Goal: Information Seeking & Learning: Learn about a topic

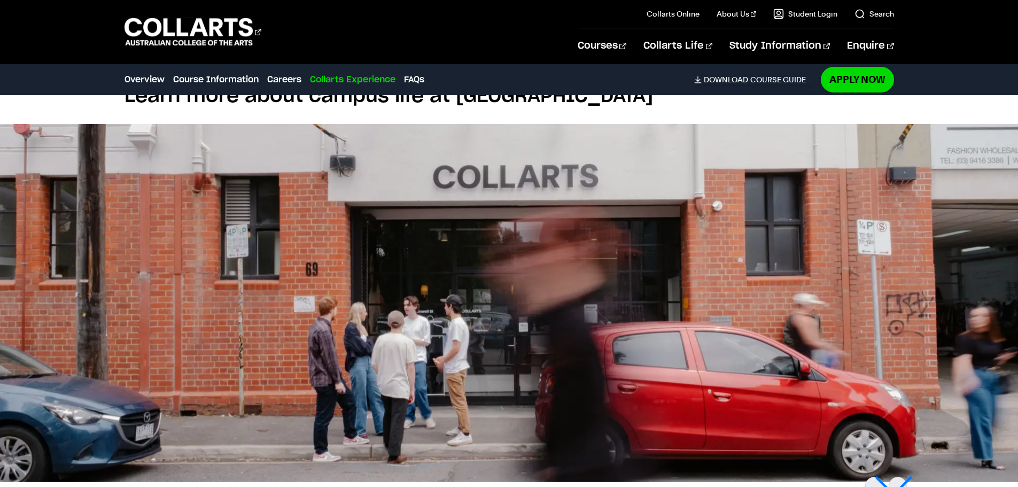
scroll to position [2138, 0]
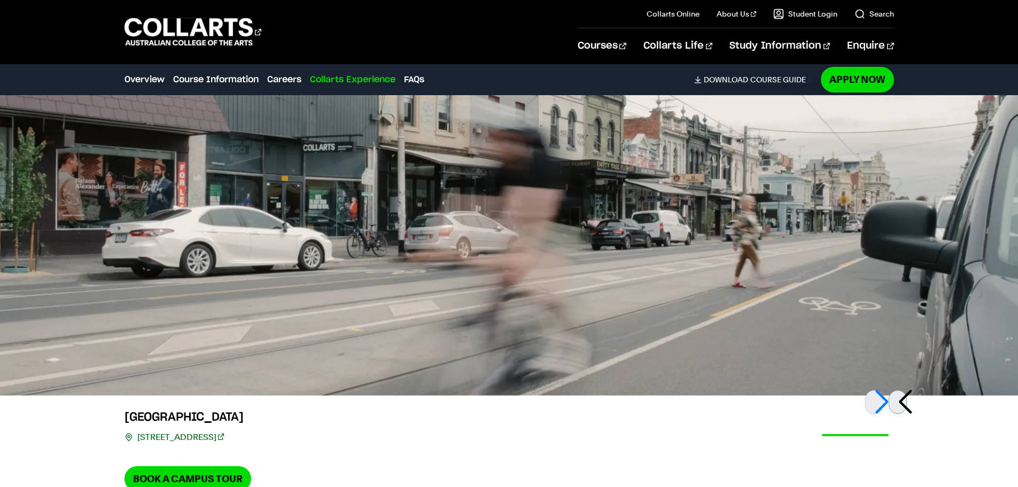
click at [903, 403] on div at bounding box center [898, 402] width 18 height 24
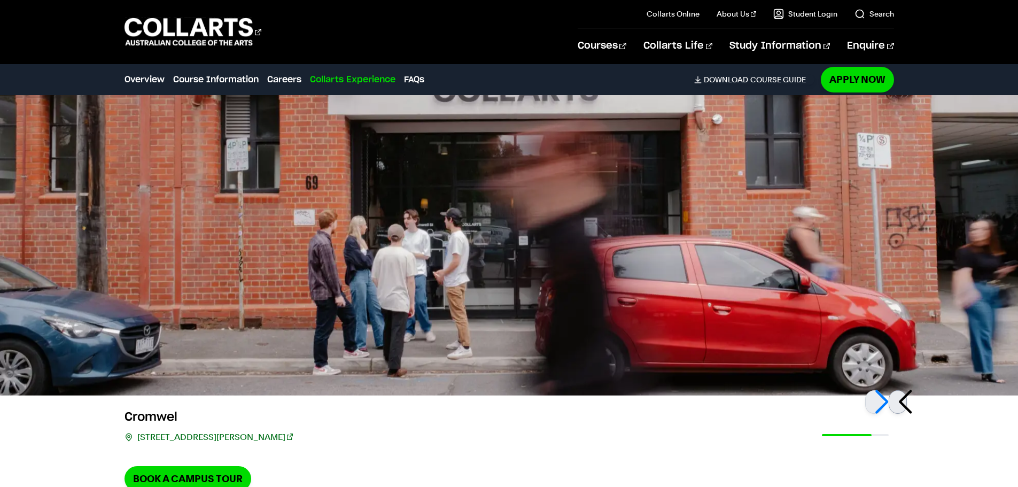
click at [903, 403] on div at bounding box center [898, 402] width 18 height 24
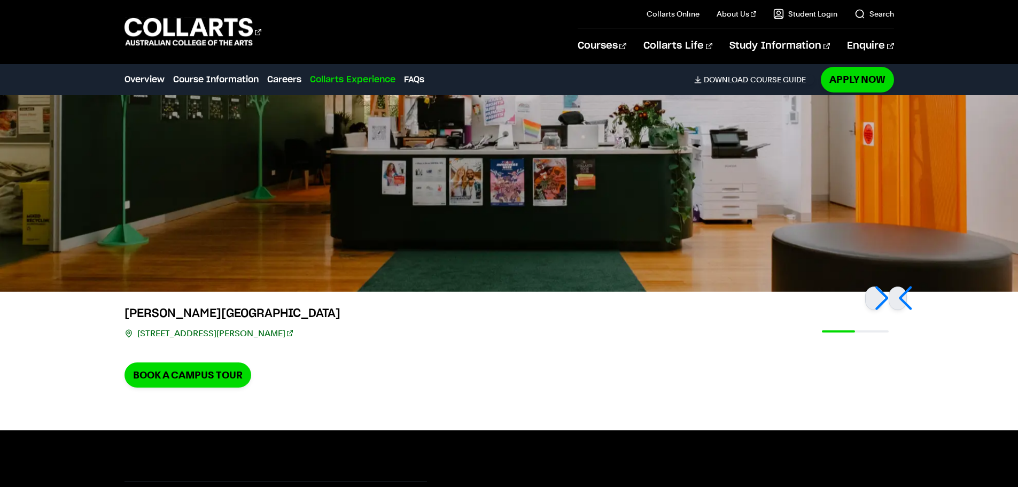
scroll to position [2240, 0]
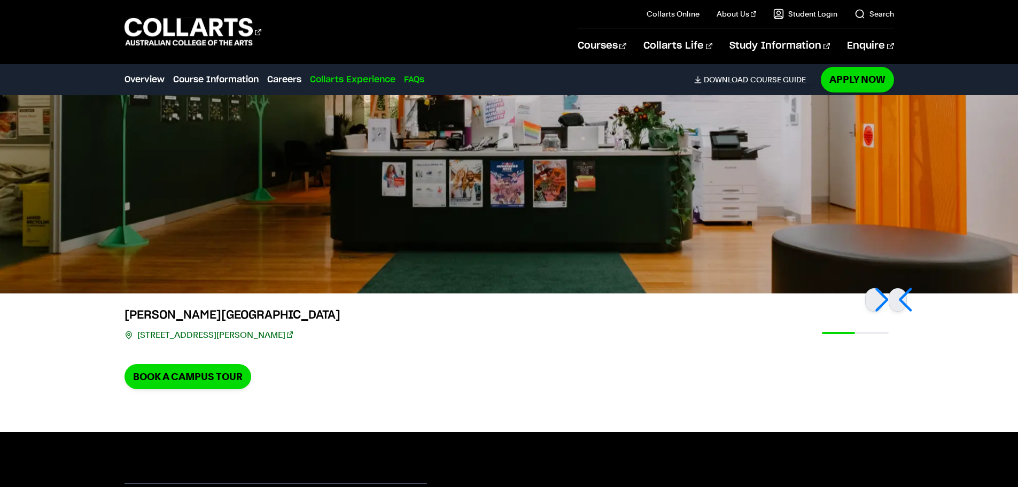
click at [419, 79] on link "FAQs" at bounding box center [414, 79] width 20 height 13
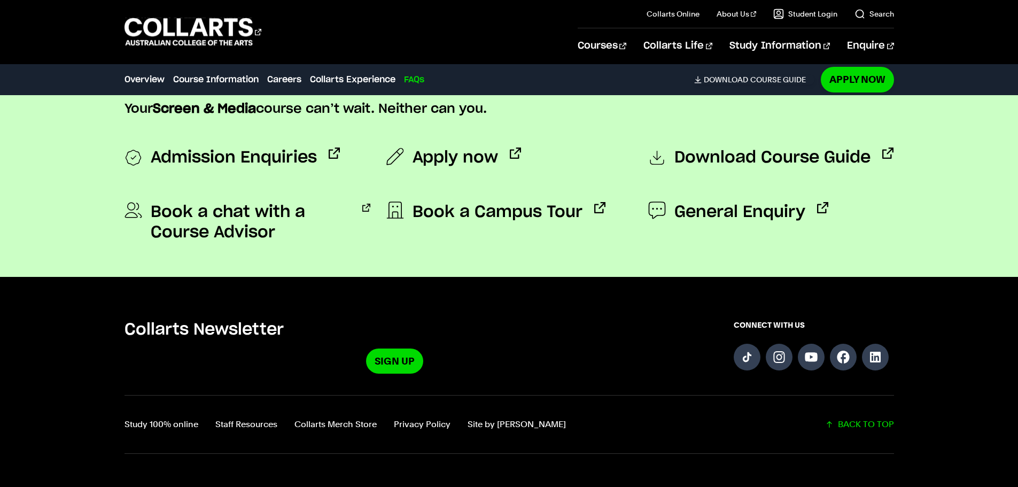
scroll to position [4426, 0]
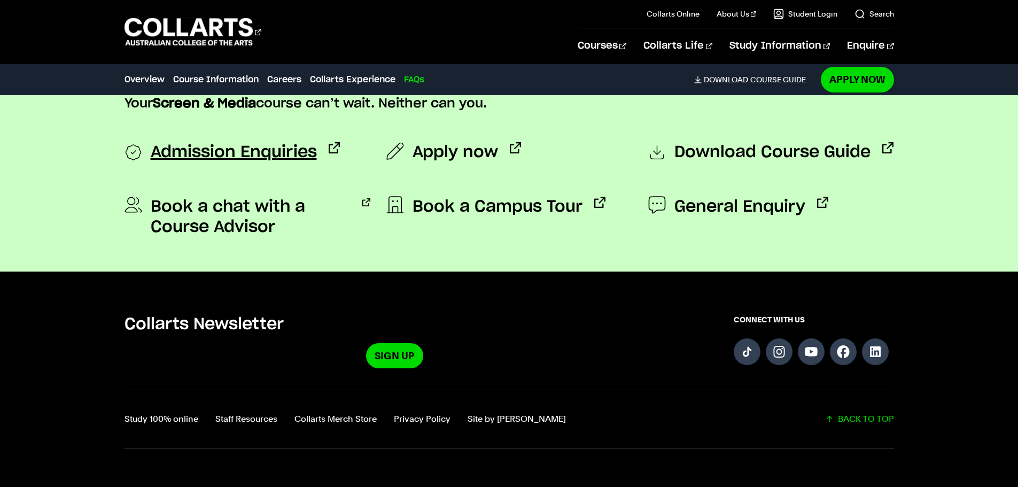
click at [253, 148] on span "Admission Enquiries" at bounding box center [234, 152] width 166 height 21
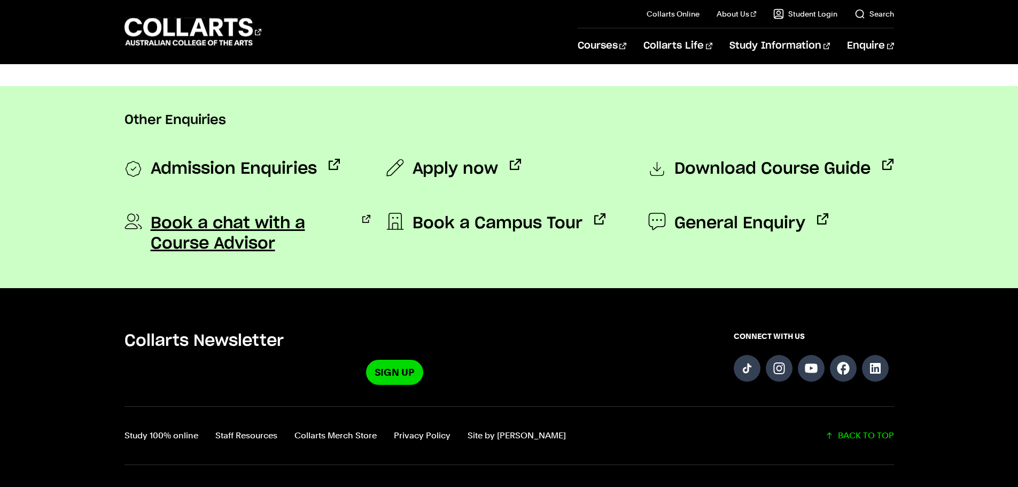
scroll to position [891, 0]
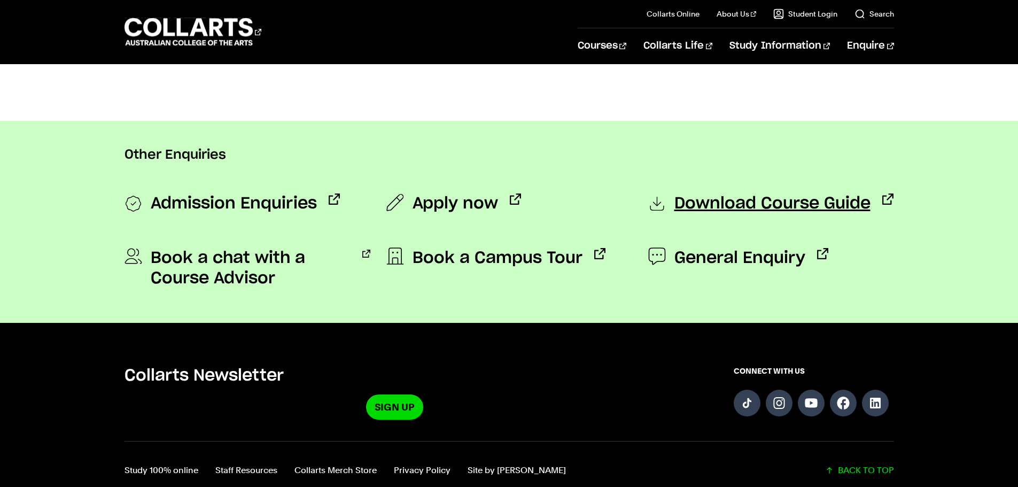
click at [789, 210] on span "Download Course Guide" at bounding box center [773, 203] width 196 height 21
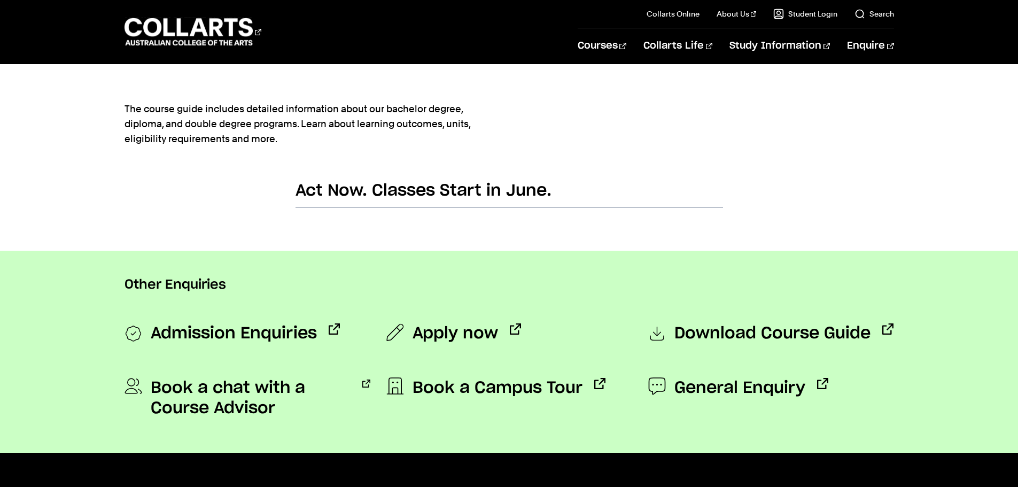
scroll to position [891, 0]
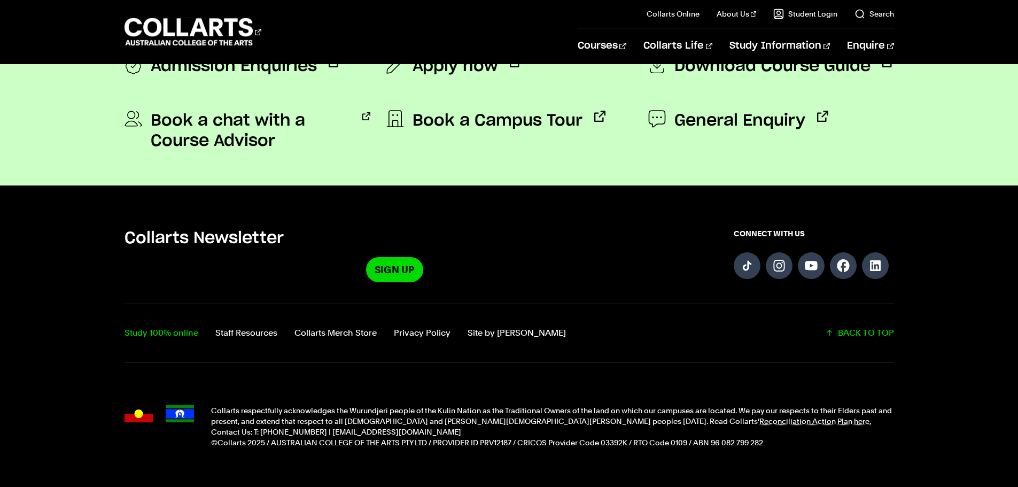
click at [164, 327] on link "Study 100% online" at bounding box center [162, 333] width 74 height 15
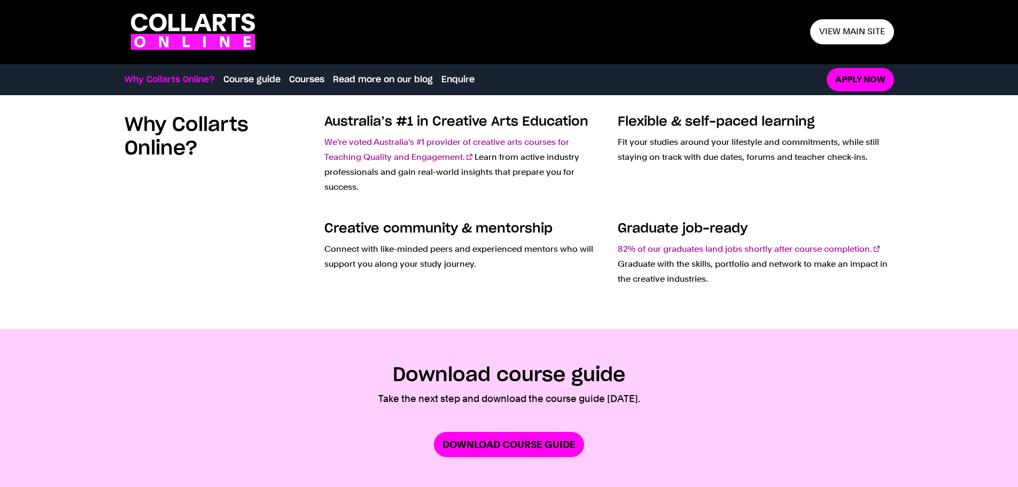
scroll to position [535, 0]
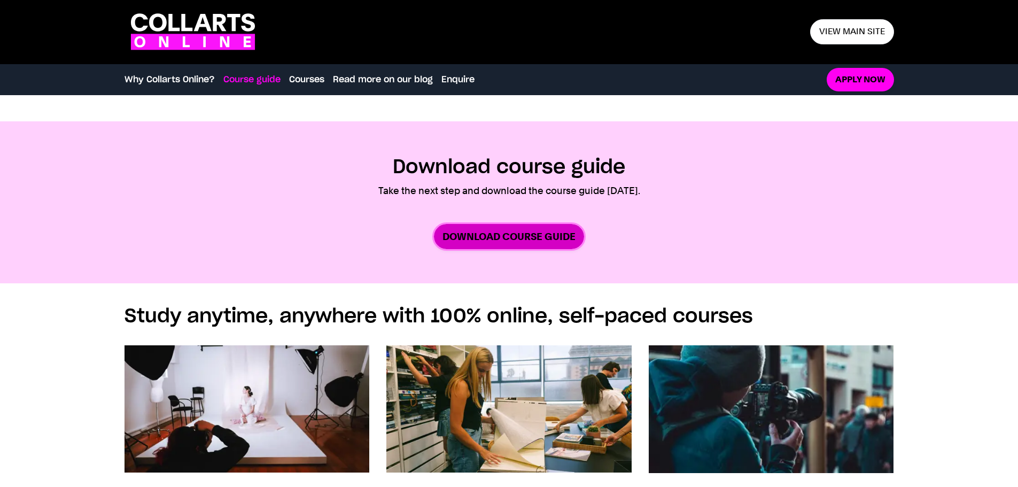
click at [503, 235] on link "Download Course Guide" at bounding box center [509, 236] width 150 height 25
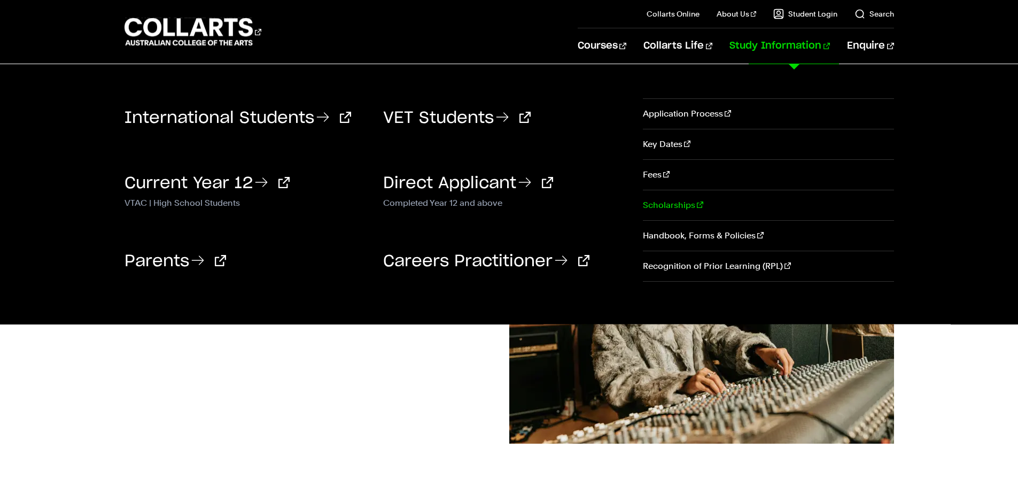
click at [656, 205] on link "Scholarships" at bounding box center [768, 205] width 251 height 30
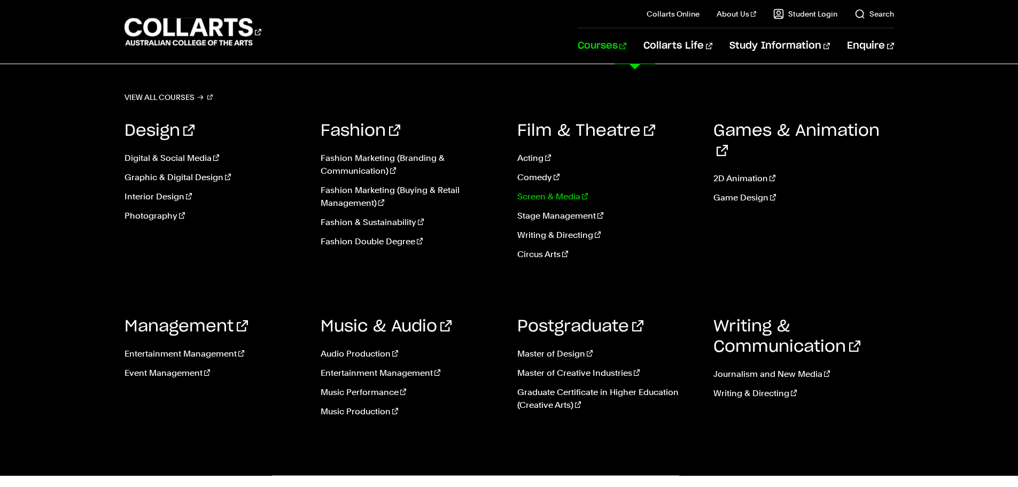
click at [559, 195] on link "Screen & Media" at bounding box center [607, 196] width 181 height 13
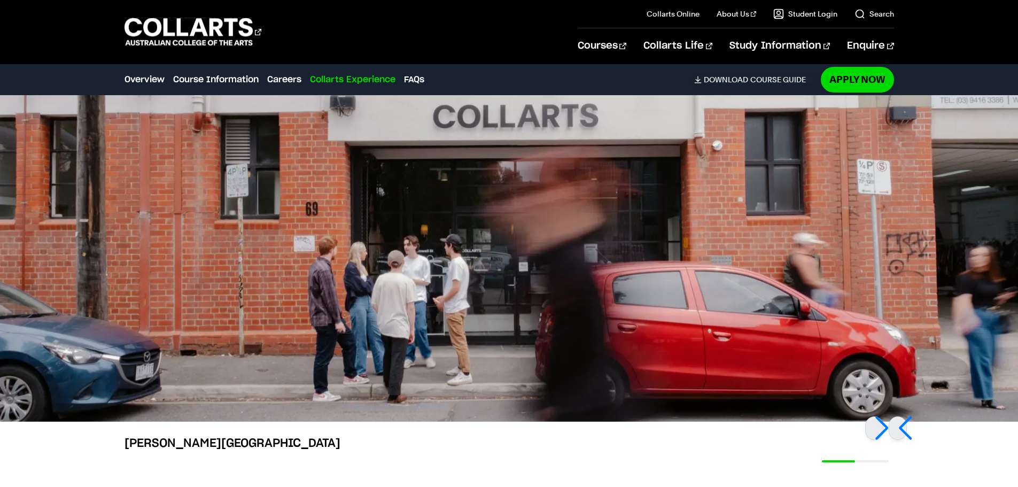
scroll to position [2138, 0]
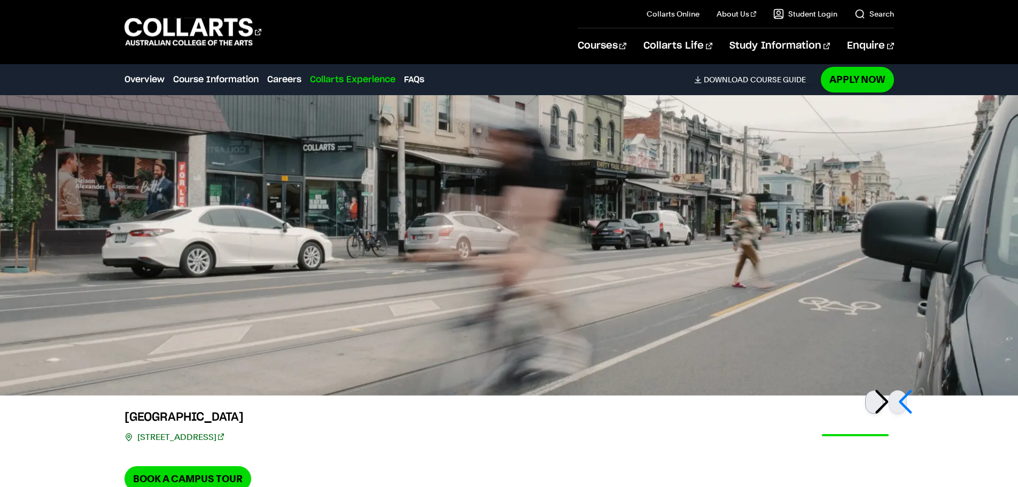
click at [883, 401] on div at bounding box center [874, 402] width 18 height 24
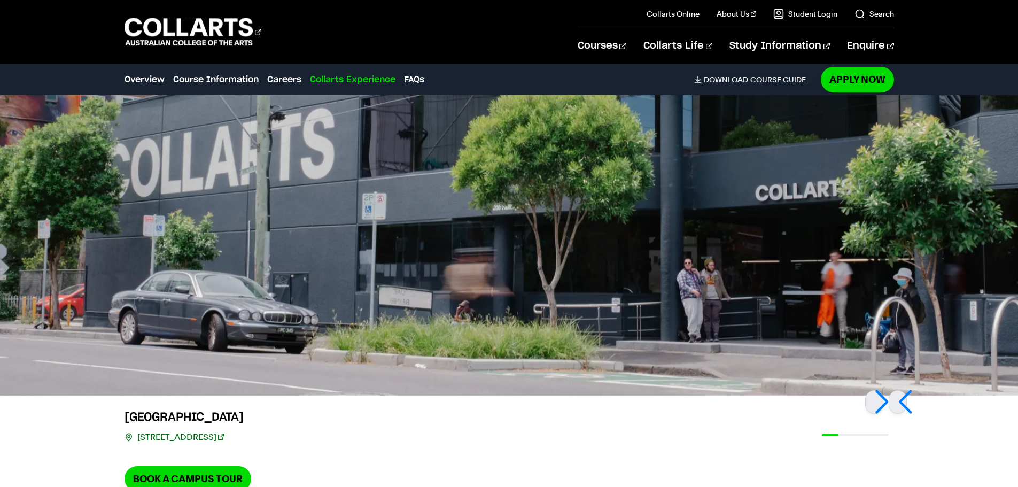
click at [187, 439] on link "208 Wellington St, Collingwood VIC 3066" at bounding box center [180, 437] width 87 height 15
click at [673, 43] on link "Study 100% online" at bounding box center [683, 43] width 90 height 15
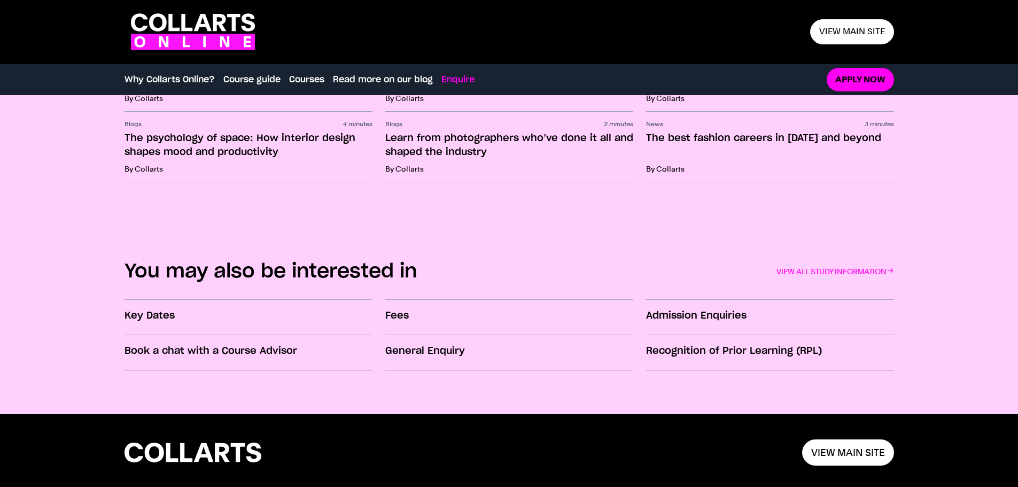
scroll to position [1757, 0]
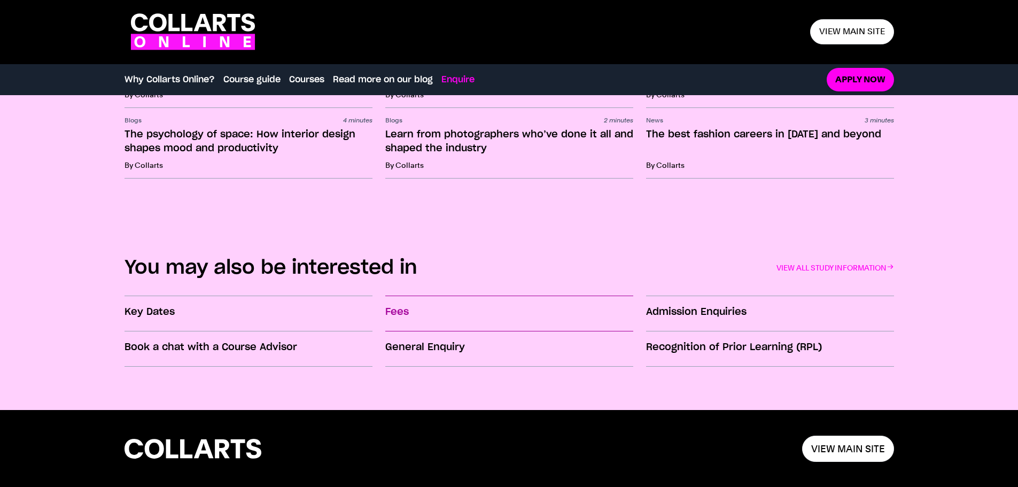
click at [399, 311] on h3 "Fees" at bounding box center [509, 312] width 248 height 14
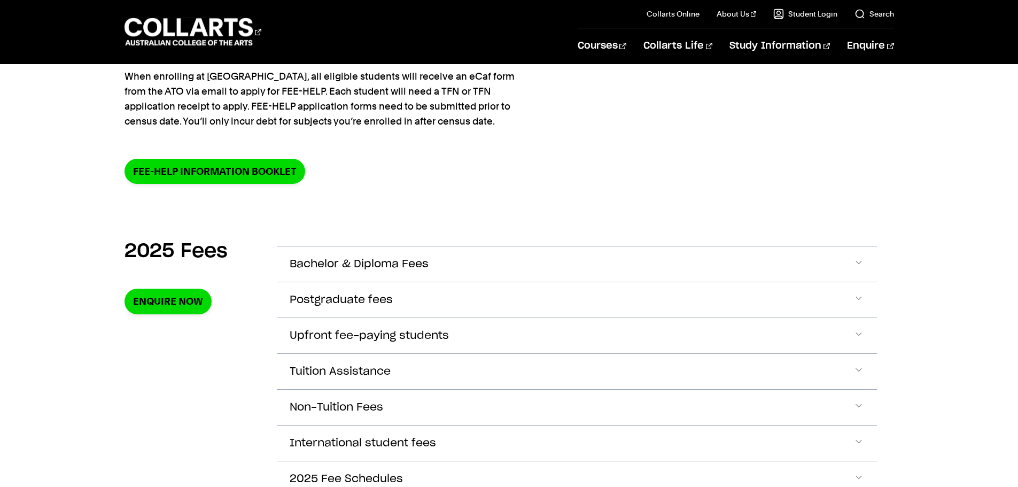
scroll to position [267, 0]
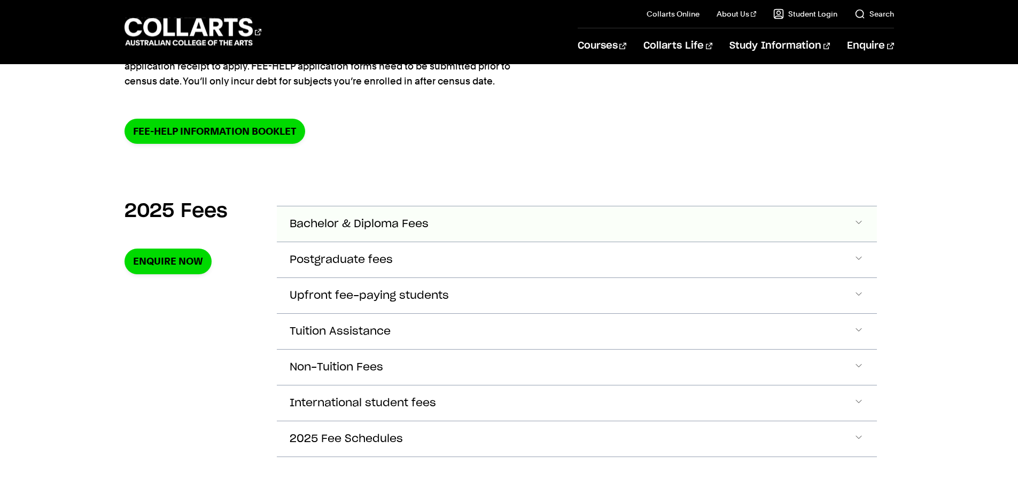
click at [860, 225] on span "Accordion Section" at bounding box center [859, 224] width 11 height 14
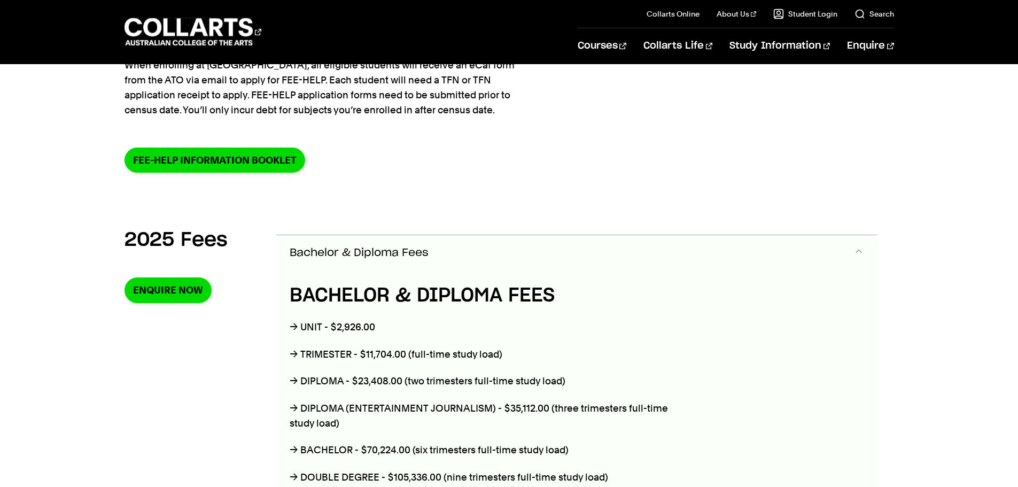
scroll to position [199, 0]
